Goal: Task Accomplishment & Management: Use online tool/utility

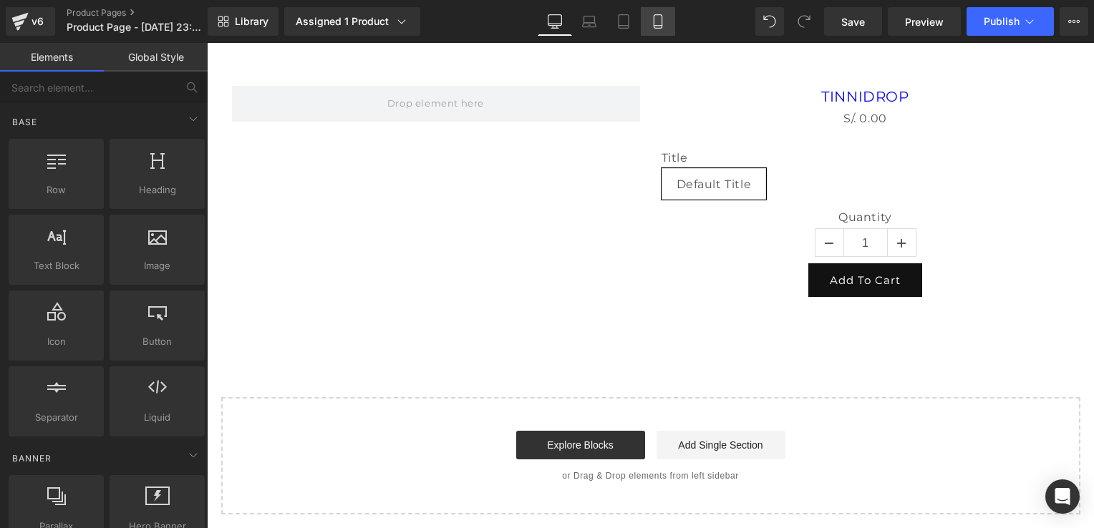
click at [665, 29] on link "Mobile" at bounding box center [658, 21] width 34 height 29
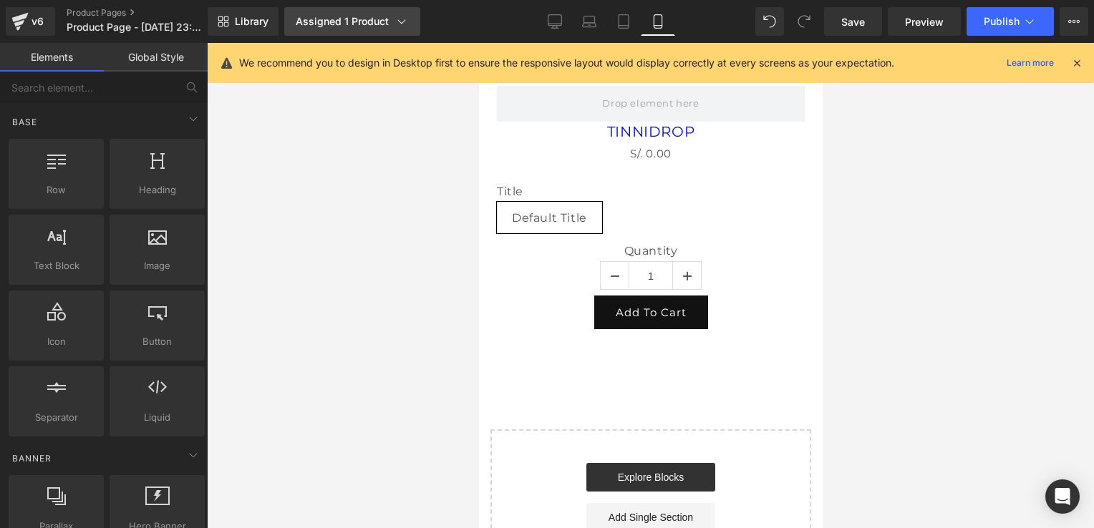
click at [387, 25] on div "Assigned 1 Product" at bounding box center [352, 21] width 113 height 14
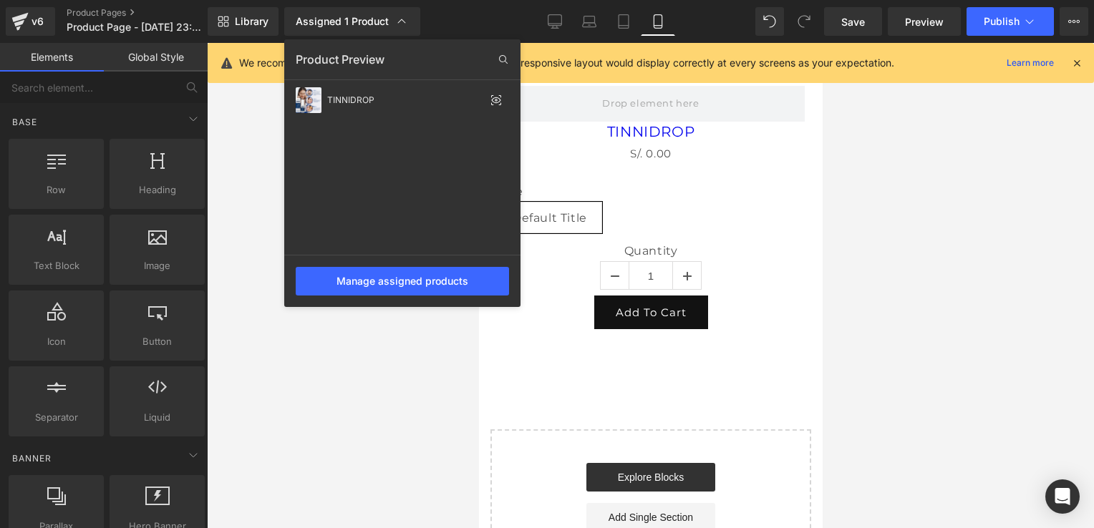
click at [263, 159] on div at bounding box center [650, 285] width 887 height 485
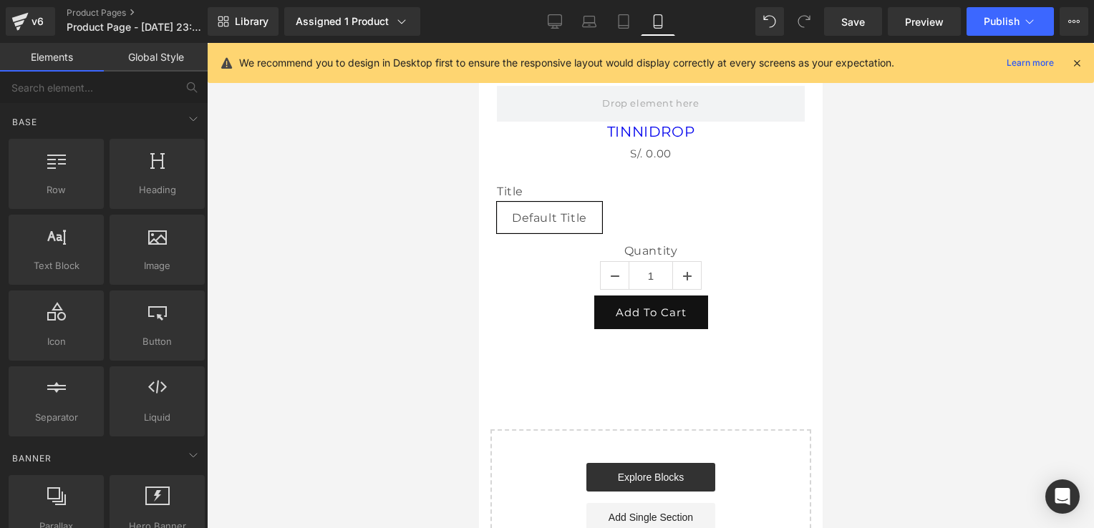
click at [325, 236] on div at bounding box center [650, 285] width 887 height 485
click at [1030, 231] on div at bounding box center [650, 285] width 887 height 485
